Goal: Task Accomplishment & Management: Use online tool/utility

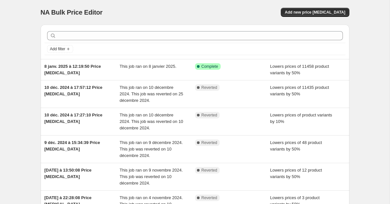
click at [244, 15] on div "Add new price [MEDICAL_DATA]" at bounding box center [271, 12] width 155 height 9
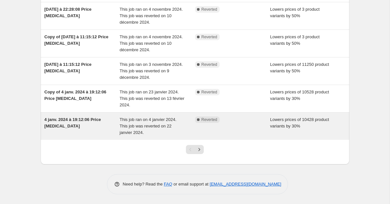
scroll to position [189, 0]
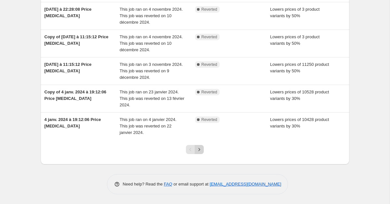
click at [198, 151] on icon "Next" at bounding box center [199, 149] width 6 height 6
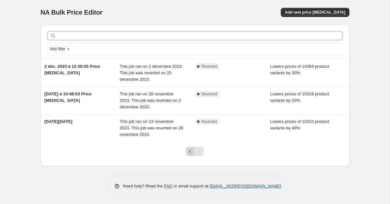
click at [189, 152] on icon "Previous" at bounding box center [190, 151] width 6 height 6
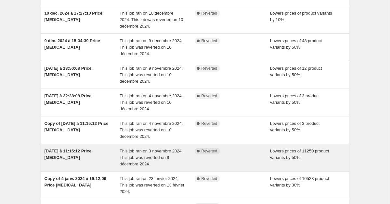
scroll to position [96, 0]
